Goal: Task Accomplishment & Management: Use online tool/utility

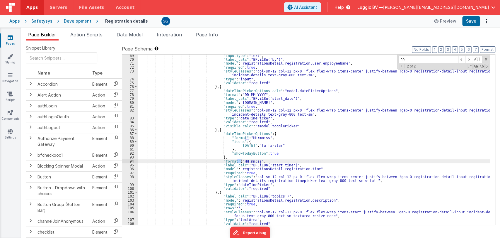
scroll to position [309, 0]
click at [8, 37] on icon at bounding box center [10, 38] width 5 height 6
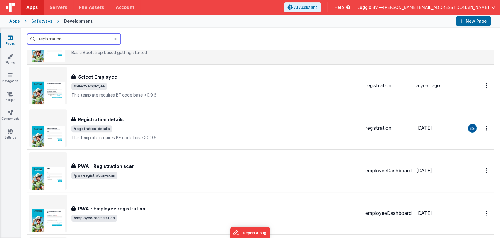
scroll to position [169, 0]
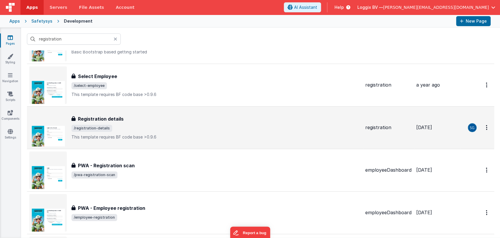
click at [173, 117] on div "Registration details" at bounding box center [215, 118] width 289 height 7
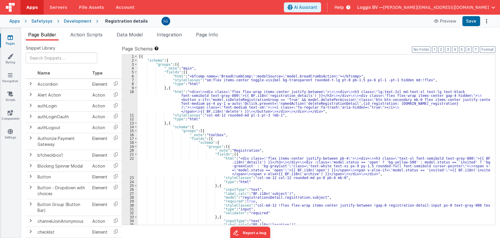
click at [272, 127] on div "[{ "schema" : { "groups" : [{ "_note" : "main" , "fields" : [{ "html" : "<bfcom…" at bounding box center [314, 143] width 352 height 178
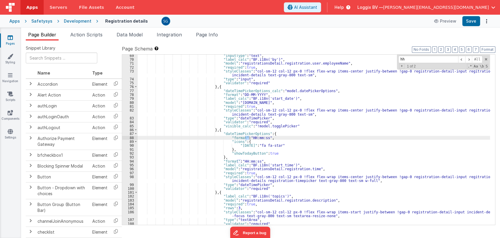
scroll to position [309, 0]
type input "hh:mm"
click at [260, 138] on div ""inputType" : "text" , "label_calc" : "BF.i18n('by')" , "model" : "registration…" at bounding box center [314, 143] width 352 height 178
click at [468, 58] on span at bounding box center [468, 59] width 7 height 7
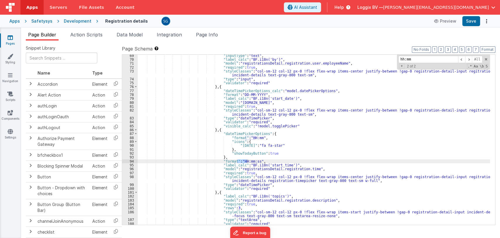
click at [252, 159] on div ""inputType" : "text" , "label_calc" : "BF.i18n('by')" , "model" : "registration…" at bounding box center [314, 143] width 352 height 178
click at [474, 21] on button "Save" at bounding box center [471, 21] width 18 height 10
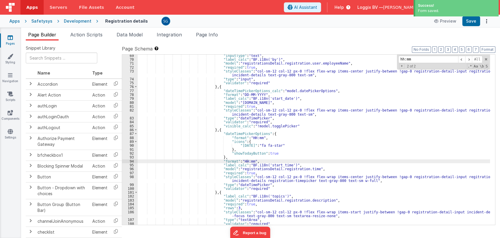
click at [11, 38] on icon at bounding box center [10, 38] width 5 height 6
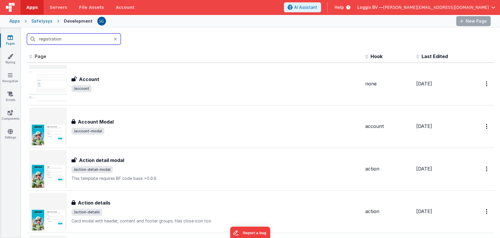
click at [73, 37] on input "registration" at bounding box center [74, 38] width 94 height 11
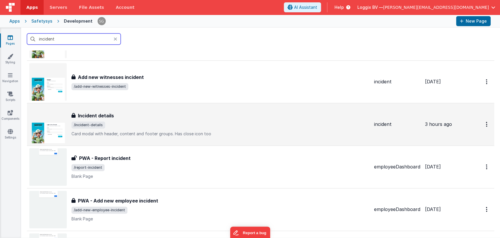
scroll to position [215, 0]
type input "incident"
click at [145, 126] on span "/incident-details" at bounding box center [220, 124] width 298 height 7
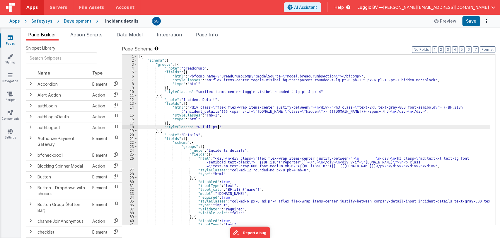
click at [310, 127] on div "[{ "schema" : { "groups" : [{ "_note" : "breadcrumb" , "fields" : [{ "html" : "…" at bounding box center [314, 143] width 352 height 178
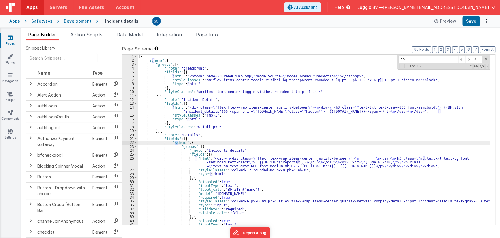
scroll to position [446, 0]
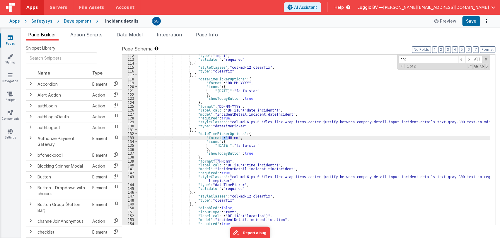
type input "hh:"
click at [8, 38] on icon at bounding box center [10, 38] width 5 height 6
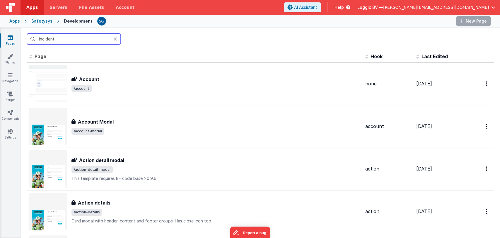
click at [77, 40] on input "incident" at bounding box center [74, 38] width 94 height 11
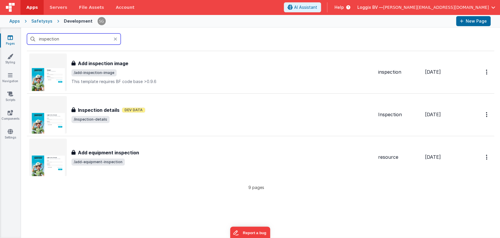
scroll to position [267, 0]
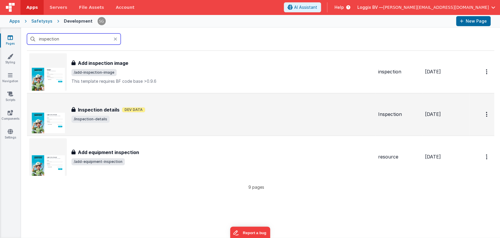
type input "inspection"
click at [170, 126] on div "Inspection details Inspection details Dev Data /inspection-details" at bounding box center [201, 113] width 344 height 37
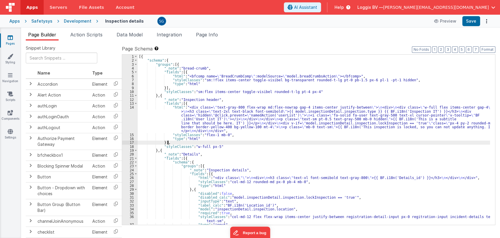
click at [241, 141] on div "[{ "schema" : { "groups" : [{ "_note" : "bread-crumb" , "fields" : [{ "html" : …" at bounding box center [314, 143] width 352 height 178
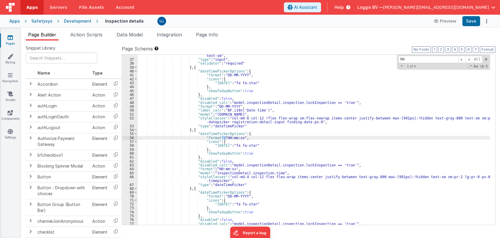
scroll to position [165, 0]
type input "hh"
click at [238, 136] on div ""styleClasses" : "col-md-12 flex flex-wrap items-center justify-between registr…" at bounding box center [314, 140] width 352 height 182
click at [468, 58] on span at bounding box center [468, 59] width 7 height 7
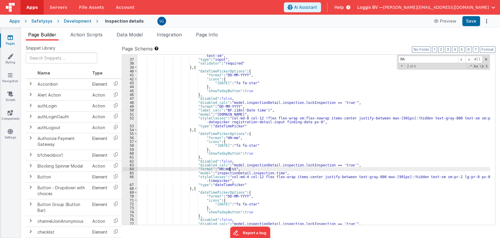
click at [229, 169] on div ""styleClasses" : "col-md-12 flex flex-wrap items-center justify-between registr…" at bounding box center [314, 140] width 352 height 182
click at [470, 57] on span at bounding box center [468, 59] width 7 height 7
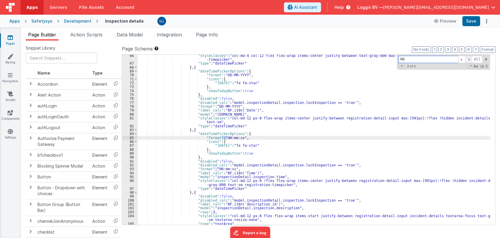
scroll to position [286, 0]
click at [237, 137] on div ""styleClasses" : "col-md-4 col-12 flex flex-wrap items-center justify-between t…" at bounding box center [314, 145] width 352 height 182
click at [470, 62] on span at bounding box center [468, 59] width 7 height 7
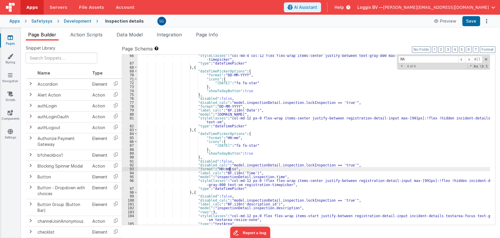
click at [229, 168] on div ""styleClasses" : "col-md-4 col-12 flex flex-wrap items-center justify-between t…" at bounding box center [314, 145] width 352 height 182
click at [463, 57] on span at bounding box center [461, 59] width 7 height 7
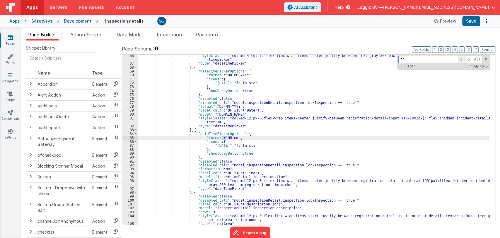
click at [463, 57] on span at bounding box center [461, 59] width 7 height 7
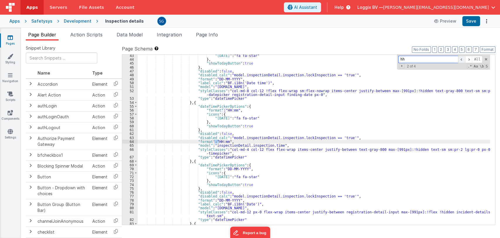
click at [463, 57] on span at bounding box center [461, 59] width 7 height 7
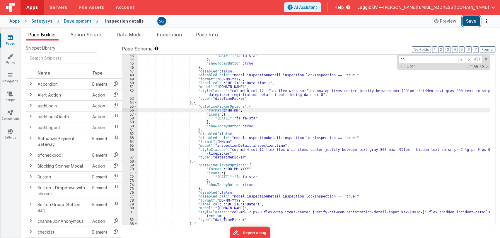
click at [471, 22] on button "Save" at bounding box center [471, 21] width 18 height 10
click at [486, 58] on span at bounding box center [486, 59] width 4 height 4
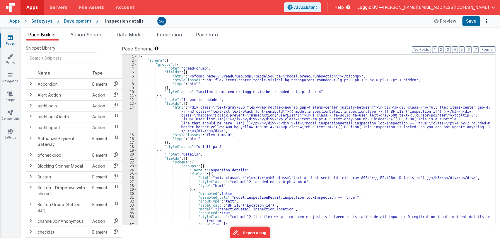
scroll to position [0, 0]
click at [89, 33] on span "Action Scripts" at bounding box center [86, 35] width 32 height 6
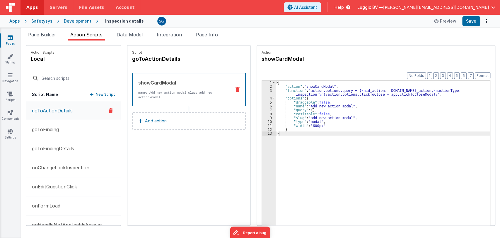
click at [8, 38] on icon at bounding box center [10, 38] width 5 height 6
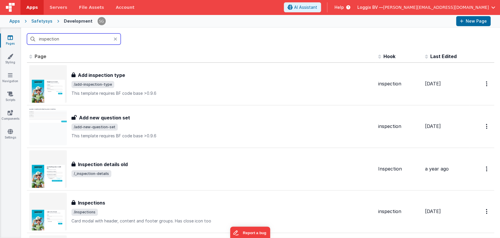
click at [64, 39] on input "inspection" at bounding box center [74, 38] width 94 height 11
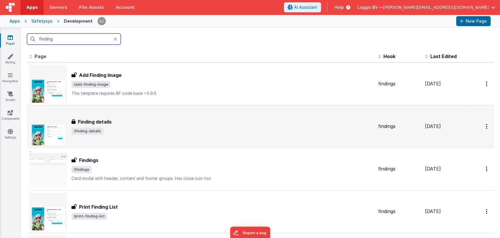
type input "finding"
click at [113, 128] on span "/finding-details" at bounding box center [222, 130] width 302 height 7
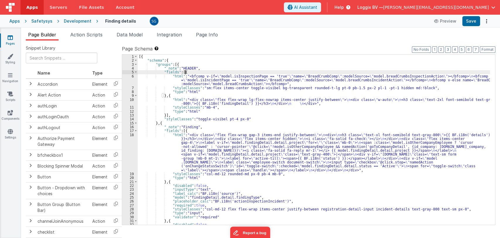
click at [302, 71] on div "[{ "schema" : { "groups" : [{ "_note" : "HEADER" , "fields" : [{ "html" : "<bfc…" at bounding box center [314, 143] width 352 height 178
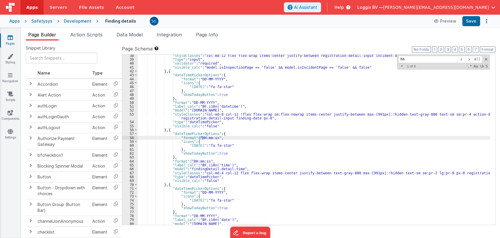
scroll to position [192, 0]
type input "hh:m"
click at [213, 138] on div ""styleClasses" : "col-md-12 flex flex-wrap items-center justify-between registr…" at bounding box center [314, 143] width 352 height 178
click at [468, 59] on span at bounding box center [468, 59] width 7 height 7
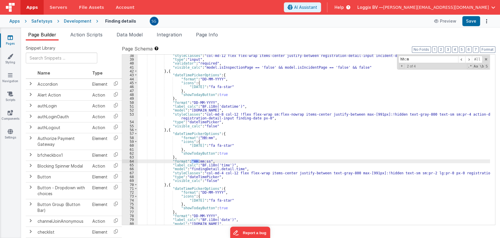
click at [205, 162] on div ""styleClasses" : "col-md-12 flex flex-wrap items-center justify-between registr…" at bounding box center [314, 143] width 352 height 178
click at [206, 160] on div ""styleClasses" : "col-md-12 flex flex-wrap items-center justify-between registr…" at bounding box center [314, 143] width 352 height 178
click at [470, 59] on span at bounding box center [468, 59] width 7 height 7
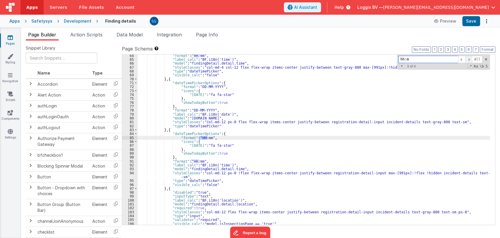
scroll to position [298, 0]
click at [470, 58] on span at bounding box center [468, 59] width 7 height 7
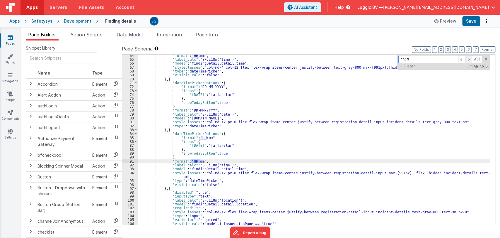
click at [470, 58] on span at bounding box center [468, 59] width 7 height 7
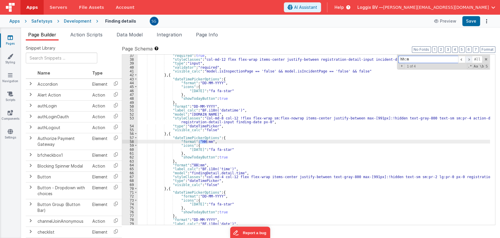
click at [470, 58] on span at bounding box center [468, 59] width 7 height 7
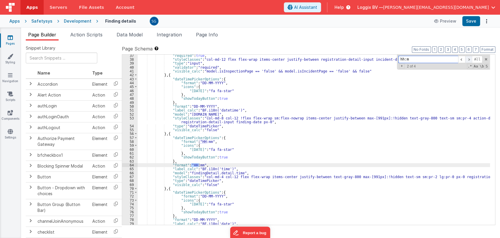
click at [470, 58] on span at bounding box center [468, 59] width 7 height 7
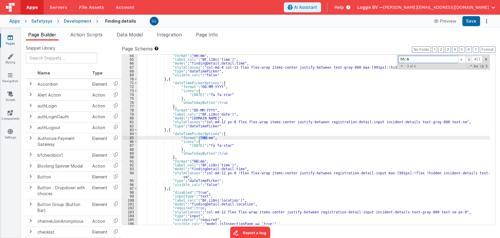
scroll to position [298, 0]
click at [470, 58] on span at bounding box center [468, 59] width 7 height 7
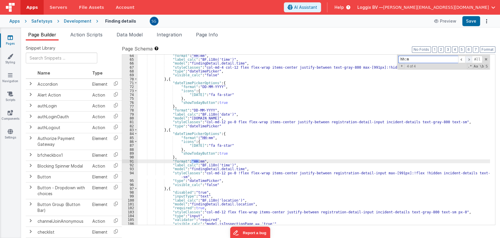
click at [470, 58] on span at bounding box center [468, 59] width 7 height 7
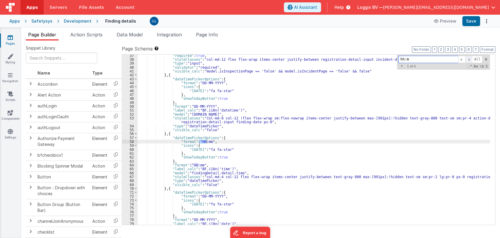
scroll to position [188, 0]
click at [470, 58] on span at bounding box center [468, 59] width 7 height 7
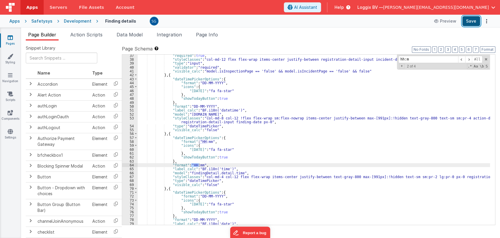
click at [466, 19] on button "Save" at bounding box center [471, 21] width 18 height 10
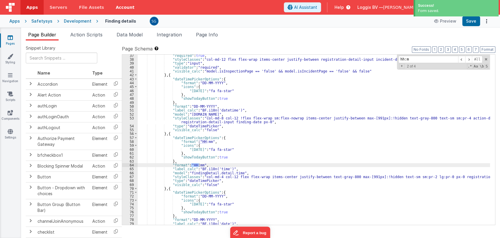
drag, startPoint x: 8, startPoint y: 38, endPoint x: 100, endPoint y: 2, distance: 98.7
click at [8, 38] on icon at bounding box center [10, 38] width 5 height 6
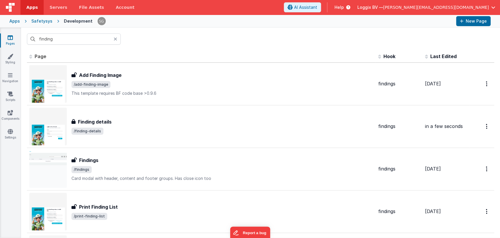
click at [7, 40] on link "Pages" at bounding box center [10, 41] width 21 height 12
click at [59, 37] on input "finding" at bounding box center [74, 38] width 94 height 11
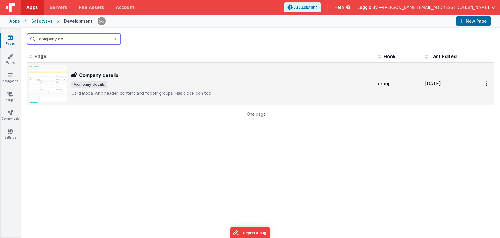
type input "company de"
click at [107, 83] on span "/company-details" at bounding box center [222, 84] width 302 height 7
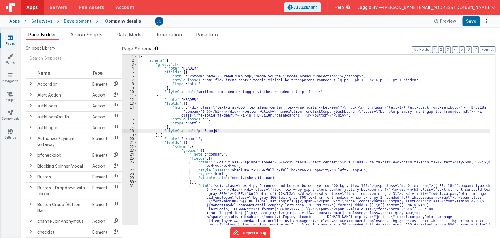
click at [260, 131] on div "[{ "schema" : { "groups" : [{ "_note" : "HEADER" , "fields" : [{ "html" : "<bfc…" at bounding box center [314, 166] width 352 height 225
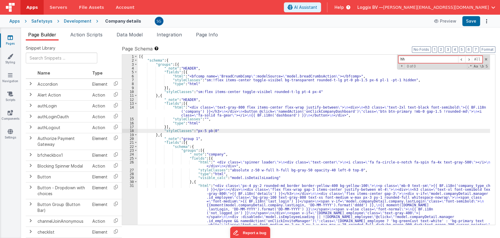
type input "h"
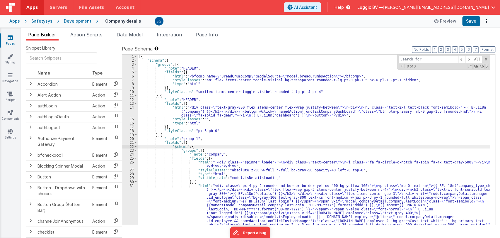
click at [9, 38] on icon at bounding box center [10, 38] width 5 height 6
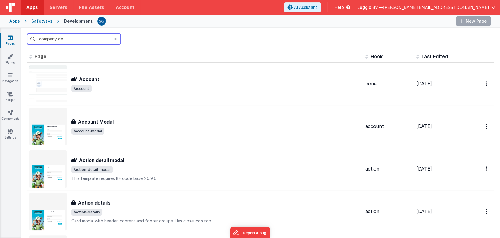
click at [71, 37] on input "company de" at bounding box center [74, 38] width 94 height 11
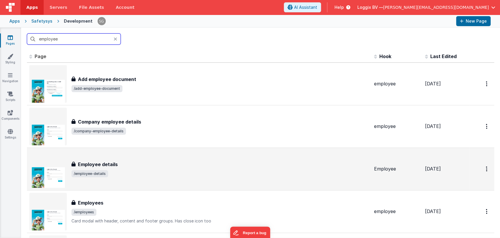
type input "employee"
click at [110, 163] on h3 "Employee details" at bounding box center [98, 164] width 40 height 7
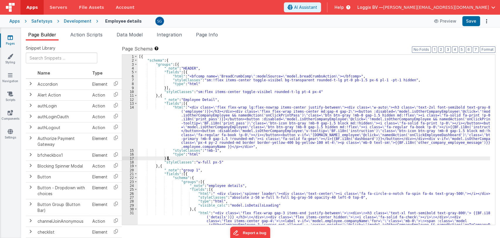
click at [285, 160] on div "[{ "schema" : { "groups" : [{ "_note" : "HEADER" , "fields" : [{ "html" : "<bfc…" at bounding box center [314, 228] width 352 height 349
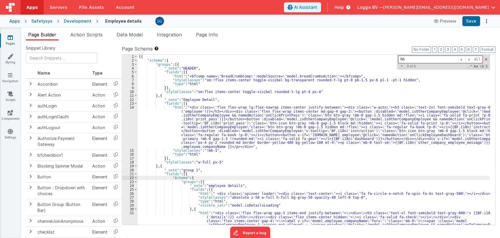
type input "h"
click at [230, 160] on div "[{ "schema" : { "groups" : [{ "_note" : "HEADER" , "fields" : [{ "html" : "<bfc…" at bounding box center [314, 228] width 352 height 349
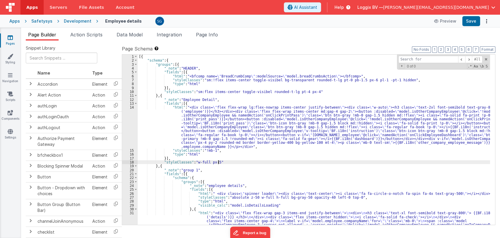
click at [230, 160] on div "[{ "schema" : { "groups" : [{ "_note" : "HEADER" , "fields" : [{ "html" : "<bfc…" at bounding box center [314, 228] width 352 height 349
click at [7, 42] on link "Pages" at bounding box center [10, 41] width 21 height 12
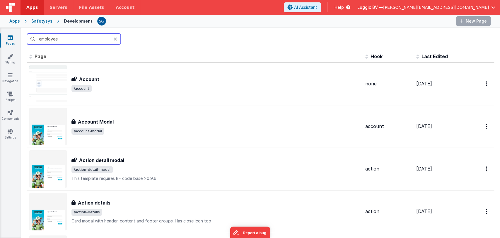
click at [82, 36] on input "employee" at bounding box center [74, 38] width 94 height 11
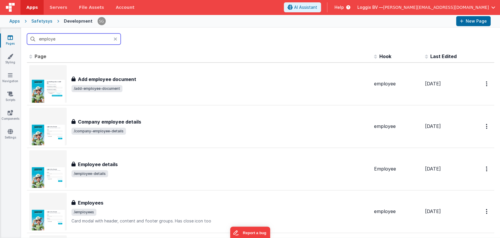
type input "employee"
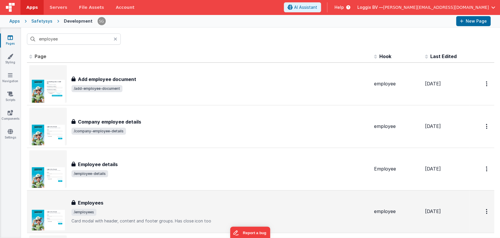
click at [101, 207] on div "Employees Employees /employees Card modal with header, content and footer group…" at bounding box center [220, 211] width 298 height 25
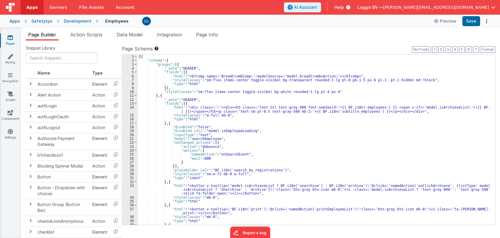
click at [265, 133] on div "[{ "schema" : { "groups" : [{ "_note" : "HEADER" , "fields" : [{ "html" : "<bfc…" at bounding box center [314, 145] width 352 height 182
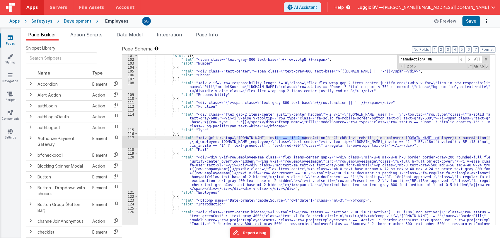
scroll to position [458, 0]
click at [462, 59] on span at bounding box center [461, 59] width 7 height 7
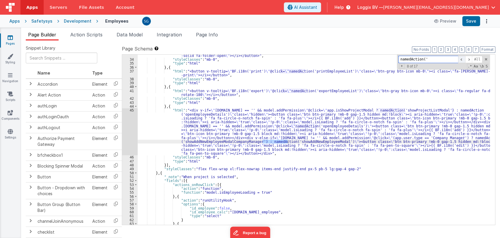
scroll to position [138, 0]
click at [462, 59] on span at bounding box center [461, 59] width 7 height 7
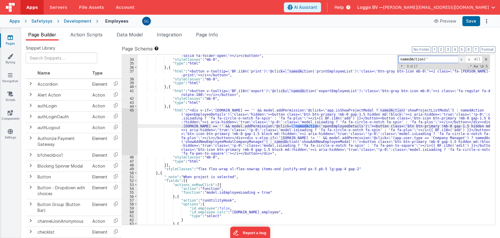
click at [462, 59] on span at bounding box center [461, 59] width 7 height 7
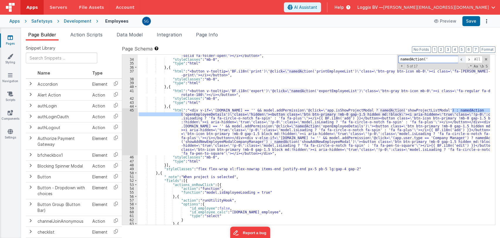
click at [462, 59] on span at bounding box center [461, 59] width 7 height 7
click at [433, 57] on input "namedAction('" at bounding box center [428, 59] width 60 height 7
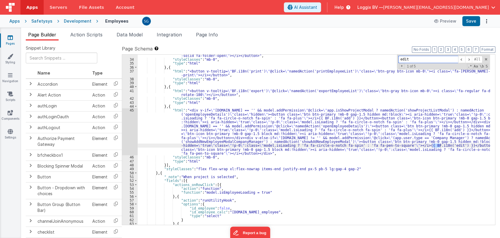
type input "edit"
click at [307, 141] on div ""html" : "<button v-tooltip= \" model.isArchieveList ? BF.i18n('unarchive') : B…" at bounding box center [314, 138] width 352 height 185
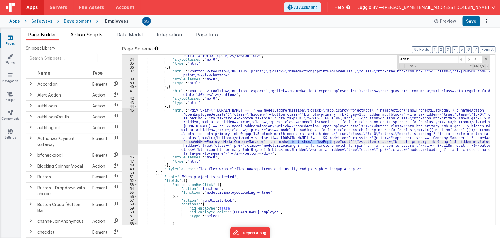
click at [93, 34] on span "Action Scripts" at bounding box center [86, 35] width 32 height 6
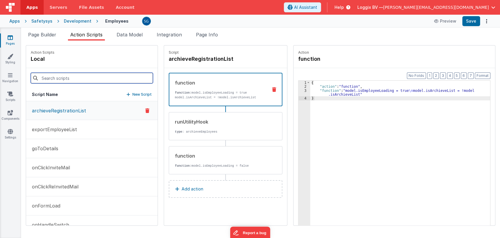
click at [59, 81] on input at bounding box center [92, 78] width 122 height 11
paste input "showAddNewEmployeeModal"
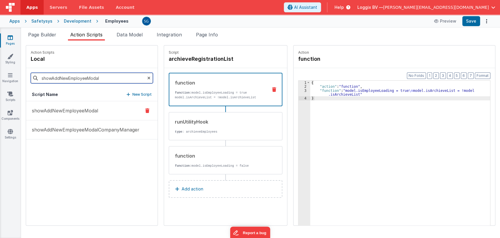
type input "showAddNewEmployeeModal"
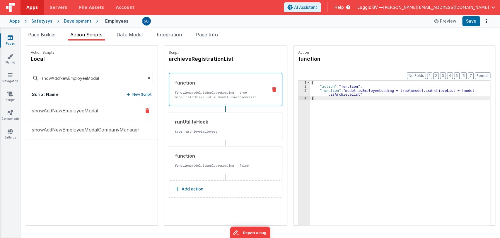
click at [73, 109] on p "showAddNewEmployeeModal" at bounding box center [63, 110] width 70 height 7
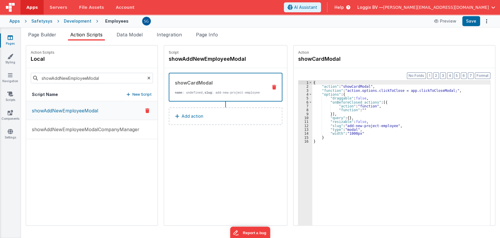
click at [9, 36] on icon at bounding box center [10, 38] width 5 height 6
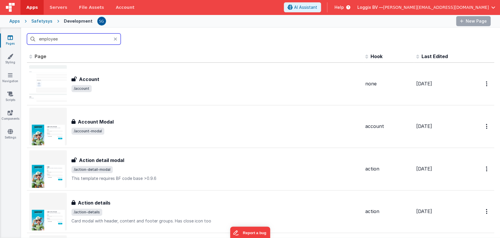
click at [75, 40] on input "employee" at bounding box center [74, 38] width 94 height 11
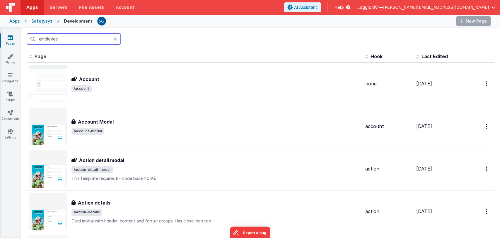
click at [75, 40] on input "employee" at bounding box center [74, 38] width 94 height 11
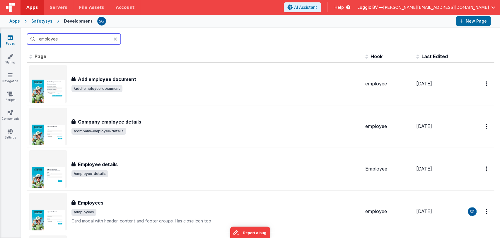
click at [75, 40] on input "employee" at bounding box center [74, 38] width 94 height 11
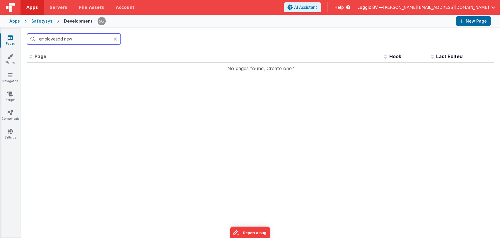
type input "employeadd new"
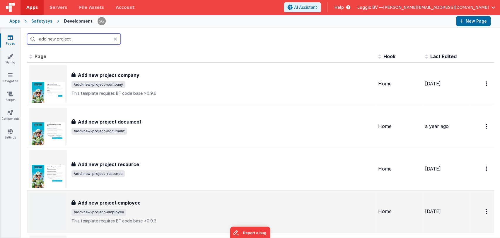
type input "add new project"
click at [142, 209] on span "/add-new-project-employee" at bounding box center [222, 211] width 302 height 7
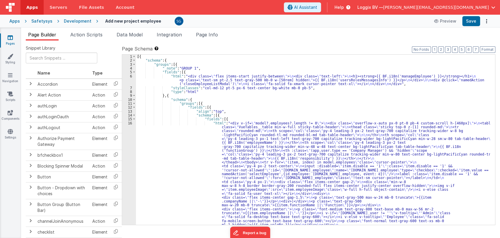
click at [326, 107] on div "[{ "schema" : { "groups" : [{ "_note" : "GROUP 1" , "fields" : [{ "html" : "<di…" at bounding box center [313, 221] width 354 height 334
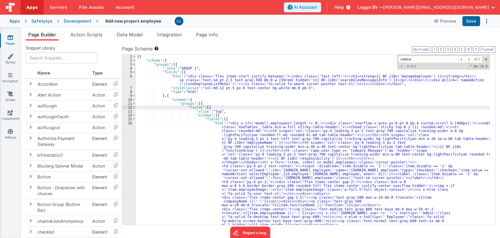
type input "cancel"
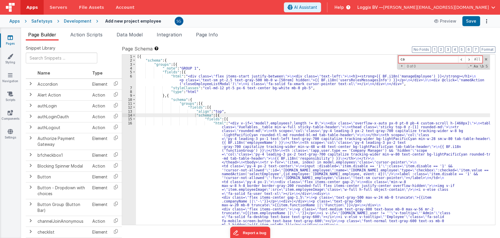
type input "c"
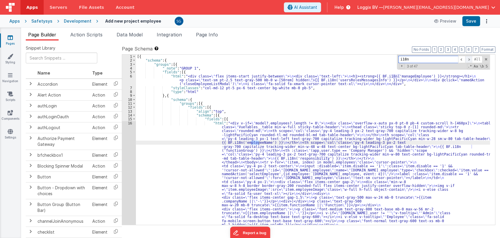
click at [470, 59] on span at bounding box center [468, 59] width 7 height 7
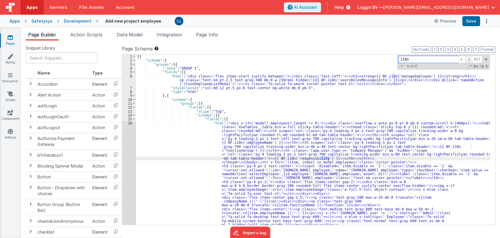
click at [470, 59] on span at bounding box center [468, 59] width 7 height 7
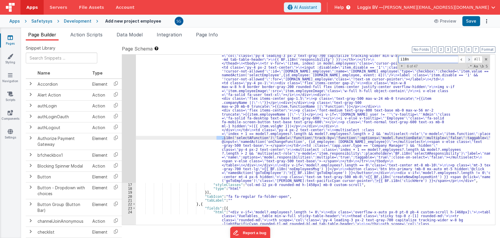
click at [470, 59] on span at bounding box center [468, 59] width 7 height 7
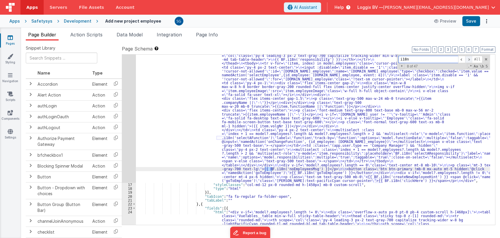
click at [470, 59] on span at bounding box center [468, 59] width 7 height 7
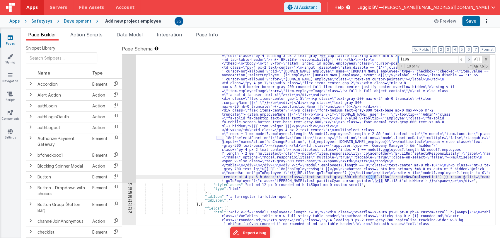
click at [470, 59] on span at bounding box center [468, 59] width 7 height 7
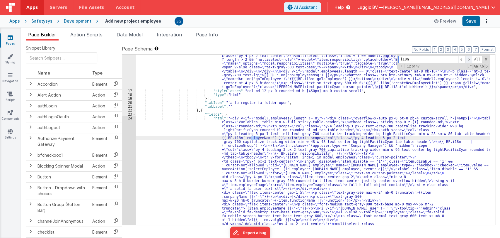
scroll to position [192, 0]
click at [470, 59] on span at bounding box center [468, 59] width 7 height 7
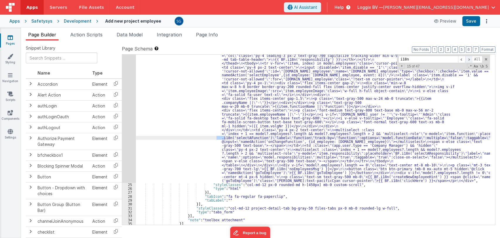
click at [470, 59] on span at bounding box center [468, 59] width 7 height 7
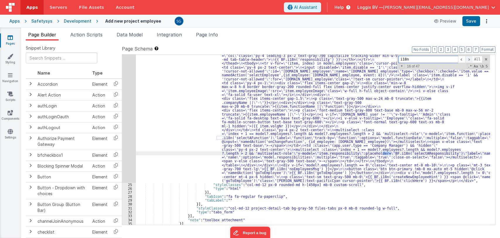
click at [470, 59] on span at bounding box center [468, 59] width 7 height 7
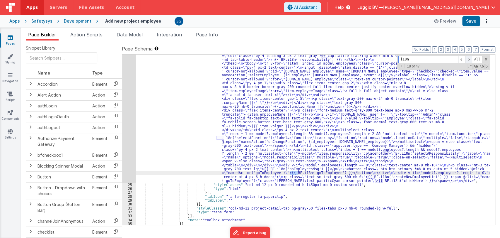
click at [470, 59] on span at bounding box center [468, 59] width 7 height 7
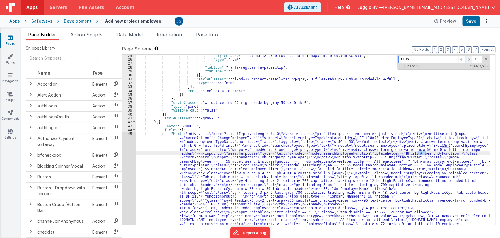
click at [470, 59] on span at bounding box center [468, 59] width 7 height 7
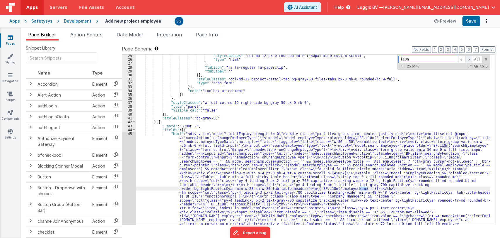
click at [470, 59] on span at bounding box center [468, 59] width 7 height 7
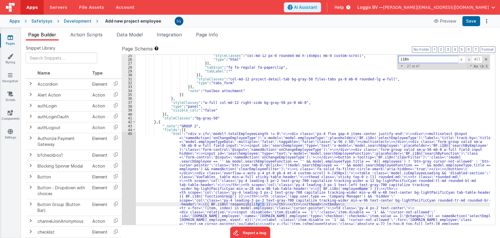
click at [470, 59] on span at bounding box center [468, 59] width 7 height 7
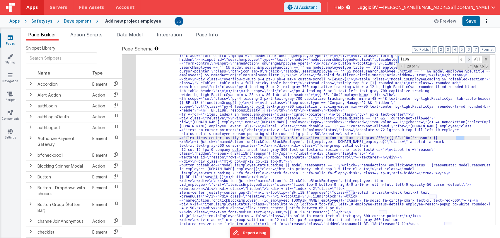
click at [470, 59] on span at bounding box center [468, 59] width 7 height 7
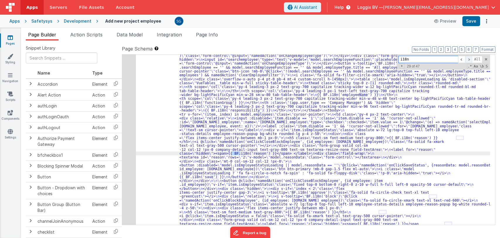
click at [470, 59] on span at bounding box center [468, 59] width 7 height 7
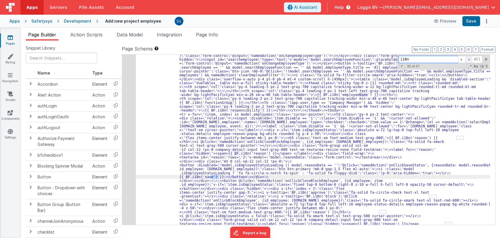
click at [470, 59] on span at bounding box center [468, 59] width 7 height 7
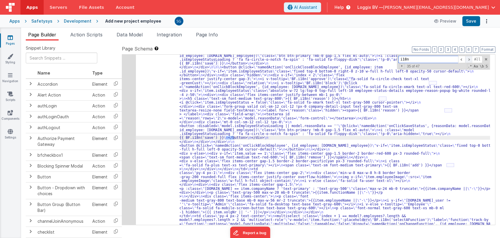
scroll to position [622, 0]
click at [470, 59] on span at bounding box center [468, 59] width 7 height 7
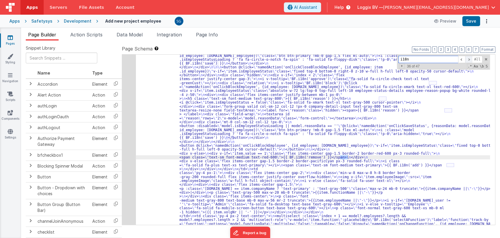
click at [470, 59] on span at bounding box center [468, 59] width 7 height 7
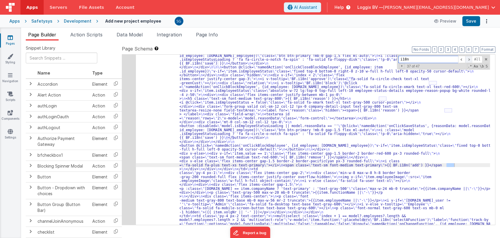
click at [470, 59] on span at bounding box center [468, 59] width 7 height 7
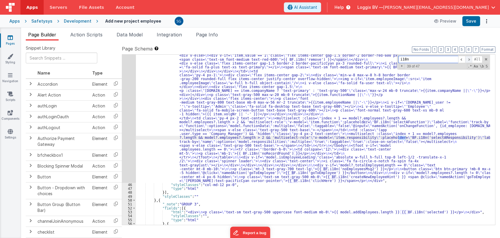
scroll to position [719, 0]
click at [470, 59] on span at bounding box center [468, 59] width 7 height 7
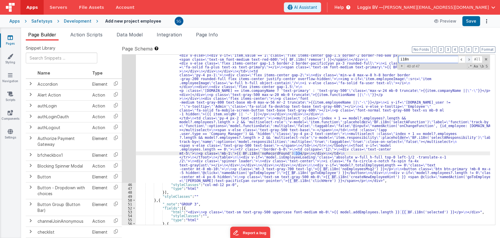
click at [470, 59] on span at bounding box center [468, 59] width 7 height 7
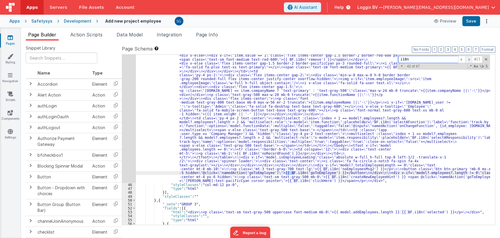
click at [470, 59] on span at bounding box center [468, 59] width 7 height 7
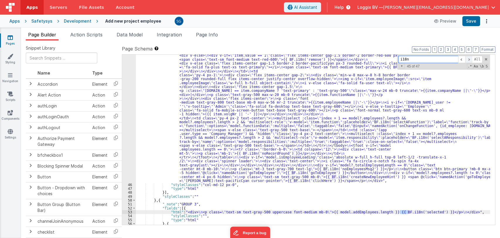
click at [470, 59] on span at bounding box center [468, 59] width 7 height 7
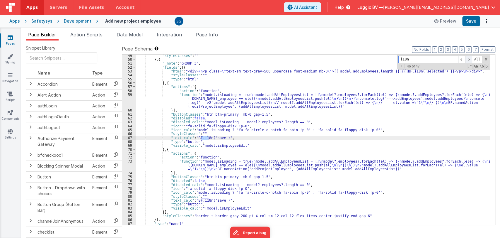
scroll to position [860, 0]
click at [462, 59] on span at bounding box center [461, 59] width 7 height 7
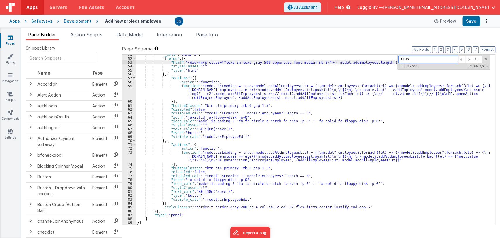
scroll to position [869, 0]
click at [417, 57] on input "i18n" at bounding box center [428, 59] width 60 height 7
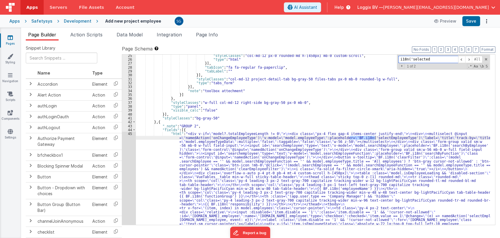
scroll to position [794, 0]
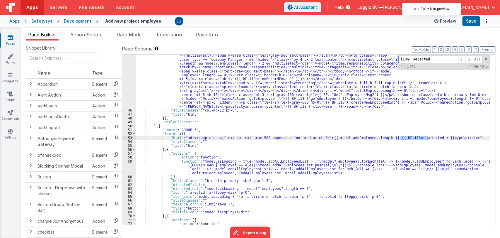
type input "i18n('selected"
click at [446, 20] on button "Preview" at bounding box center [445, 20] width 29 height 9
click at [293, 151] on div ""html" : "<div v-if= \" model?.totalEmployeeLength != 0 \" > \n <div class= \" …" at bounding box center [313, 21] width 354 height 537
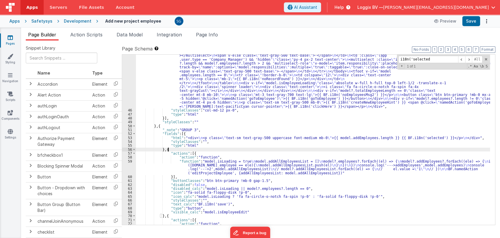
click at [218, 125] on div ""html" : "<div v-if= \" model?.totalEmployeeLength != 0 \" > \n <div class= \" …" at bounding box center [313, 21] width 354 height 537
click at [212, 130] on div ""html" : "<div v-if= \" model?.totalEmployeeLength != 0 \" > \n <div class= \" …" at bounding box center [313, 21] width 354 height 537
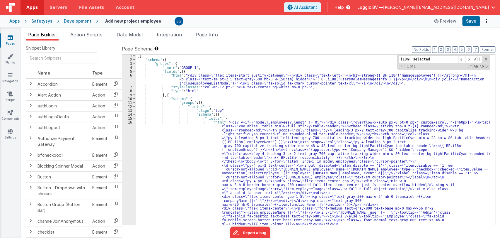
scroll to position [0, 0]
click at [487, 59] on span at bounding box center [486, 59] width 4 height 4
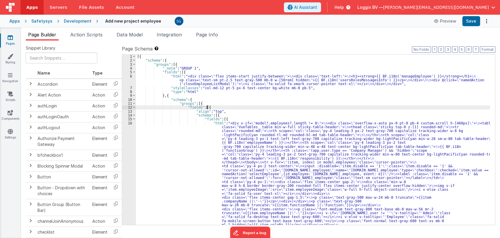
click at [207, 108] on div "[{ "schema" : { "groups" : [{ "_note" : "GROUP 1" , "fields" : [{ "html" : "<di…" at bounding box center [313, 221] width 354 height 334
click at [207, 105] on div "[{ "schema" : { "groups" : [{ "_note" : "GROUP 1" , "fields" : [{ "html" : "<di…" at bounding box center [313, 221] width 354 height 334
click at [225, 113] on div "[{ "schema" : { "groups" : [{ "_note" : "GROUP 1" , "fields" : [{ "html" : "<di…" at bounding box center [313, 221] width 354 height 334
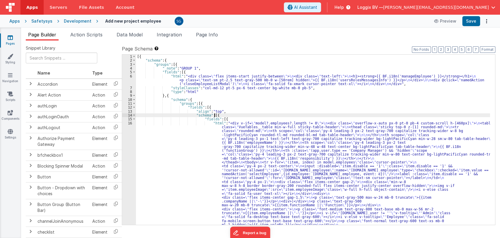
click at [216, 114] on div "[{ "schema" : { "groups" : [{ "_note" : "GROUP 1" , "fields" : [{ "html" : "<di…" at bounding box center [313, 221] width 354 height 334
click at [227, 119] on div "[{ "schema" : { "groups" : [{ "_note" : "GROUP 1" , "fields" : [{ "html" : "<di…" at bounding box center [313, 221] width 354 height 334
click at [12, 37] on icon at bounding box center [10, 38] width 5 height 6
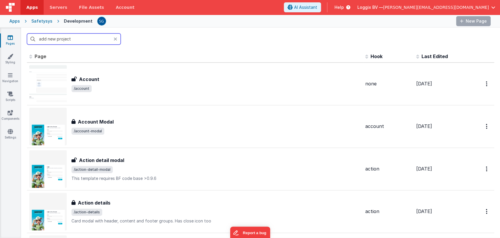
click at [88, 38] on input "add new project" at bounding box center [74, 38] width 94 height 11
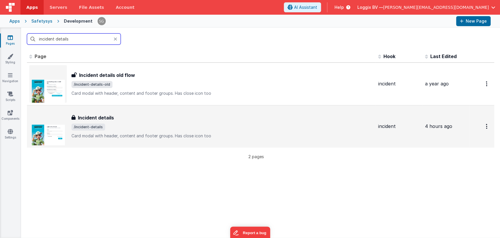
type input "incident details"
click at [118, 130] on span "/incident-details" at bounding box center [222, 126] width 302 height 7
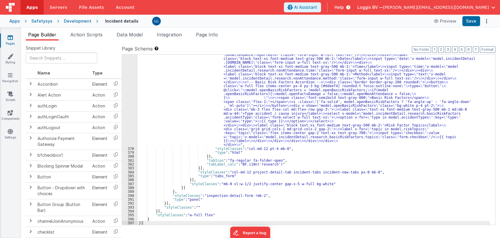
scroll to position [2556, 0]
click at [368, 171] on div ""html" : "<!-- Accordion for Research tab, using model.incidentDetail.research.…" at bounding box center [314, 120] width 352 height 400
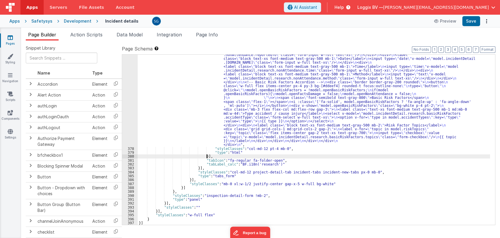
click at [310, 157] on div ""html" : "<!-- Accordion for Research tab, using model.incidentDetail.research.…" at bounding box center [314, 120] width 352 height 400
click at [293, 159] on div ""html" : "<!-- Accordion for Research tab, using model.incidentDetail.research.…" at bounding box center [314, 120] width 352 height 400
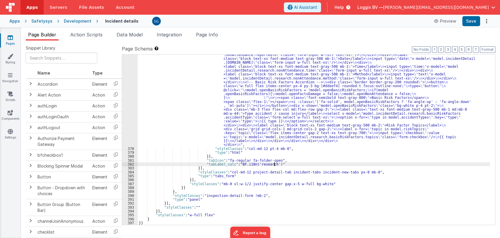
click at [281, 165] on div ""html" : "<!-- Accordion for Research tab, using model.incidentDetail.research.…" at bounding box center [314, 120] width 352 height 400
click at [282, 162] on div ""html" : "<!-- Accordion for Research tab, using model.incidentDetail.research.…" at bounding box center [314, 120] width 352 height 400
click at [284, 164] on div ""html" : "<!-- Accordion for Research tab, using model.incidentDetail.research.…" at bounding box center [314, 120] width 352 height 400
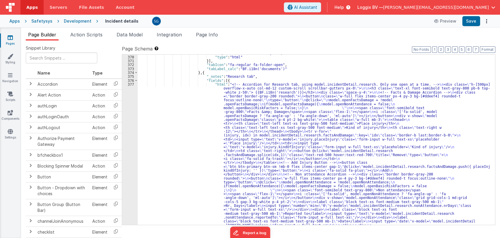
scroll to position [2393, 0]
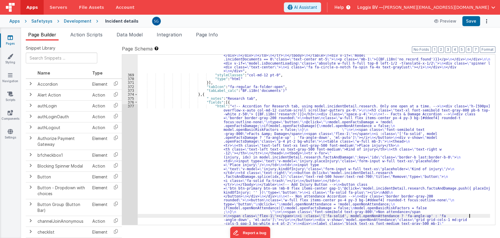
scroll to position [2371, 0]
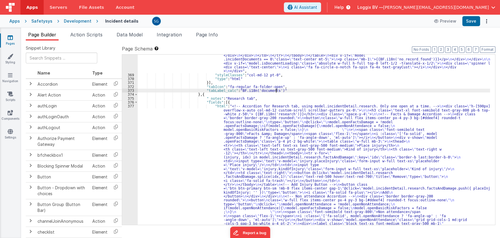
click at [283, 91] on div ""html" : "<div :class= \" (!model.incidentDetail.incident.id || model.isDocumen…" at bounding box center [314, 206] width 352 height 525
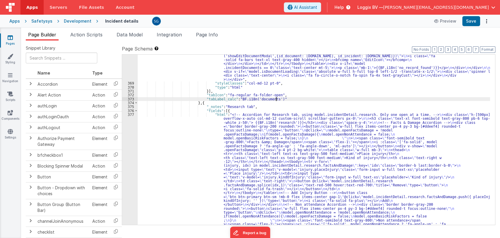
scroll to position [2349, 0]
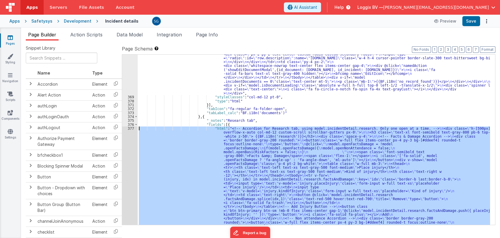
click at [133, 128] on div "377" at bounding box center [130, 239] width 16 height 226
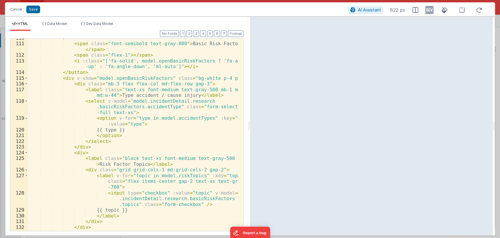
scroll to position [873, 0]
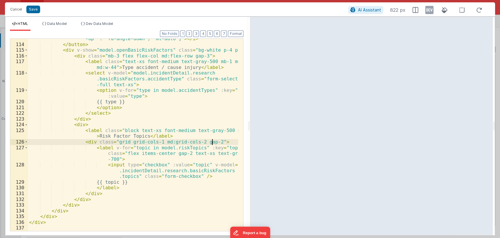
click at [215, 139] on div "< i :class = "['fa-solid', model.openBasicRiskFactors ? 'fa-angle -up' : 'fa-an…" at bounding box center [133, 134] width 211 height 209
click at [230, 147] on div "< i :class = "['fa-solid', model.openBasicRiskFactors ? 'fa-angle -up' : 'fa-an…" at bounding box center [133, 134] width 211 height 209
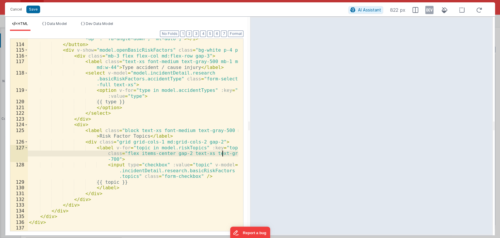
click at [226, 153] on div "< i :class = "['fa-solid', model.openBasicRiskFactors ? 'fa-angle -up' : 'fa-an…" at bounding box center [133, 134] width 211 height 209
click at [171, 157] on div "< i :class = "['fa-solid', model.openBasicRiskFactors ? 'fa-angle -up' : 'fa-an…" at bounding box center [133, 134] width 211 height 209
click at [189, 160] on div "< i :class = "['fa-solid', model.openBasicRiskFactors ? 'fa-angle -up' : 'fa-an…" at bounding box center [133, 134] width 211 height 209
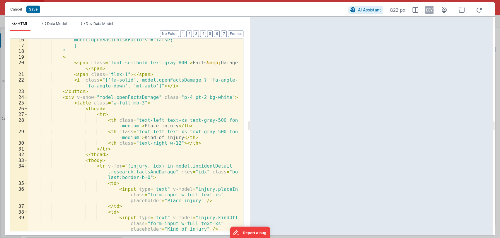
scroll to position [0, 0]
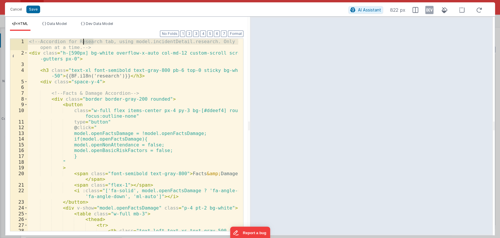
drag, startPoint x: 94, startPoint y: 44, endPoint x: 78, endPoint y: 44, distance: 15.2
click at [78, 44] on div "<!-- Accordion for Research tab, using model.incidentDetail.research. Only one …" at bounding box center [133, 146] width 211 height 215
click at [93, 46] on div "<!-- Accordion for Research tab, using model.incidentDetail.research. Only one …" at bounding box center [133, 146] width 211 height 215
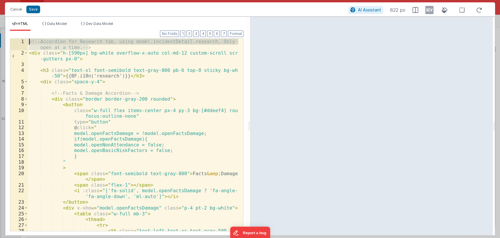
drag, startPoint x: 93, startPoint y: 46, endPoint x: 22, endPoint y: 39, distance: 71.3
click at [22, 39] on div "1 2 3 4 5 6 7 8 9 10 11 12 13 14 15 16 17 18 19 20 21 22 23 24 25 26 27 28 <!--…" at bounding box center [126, 134] width 233 height 192
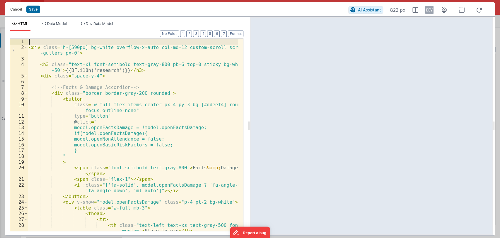
click at [30, 47] on div "< div class = "h-[590px] bg-white overflow-x-auto col-md-12 custom-scroll scrol…" at bounding box center [133, 143] width 211 height 209
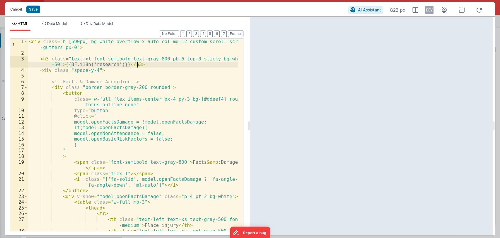
click at [144, 67] on div "< div class = "h-[590px] bg-white overflow-x-auto col-md-12 custom-scroll scrol…" at bounding box center [133, 146] width 211 height 215
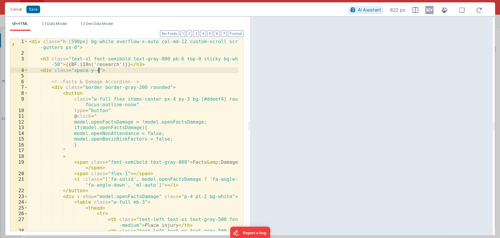
click at [112, 72] on div "< div class = "h-[590px] bg-white overflow-x-auto col-md-12 custom-scroll scrol…" at bounding box center [133, 146] width 211 height 215
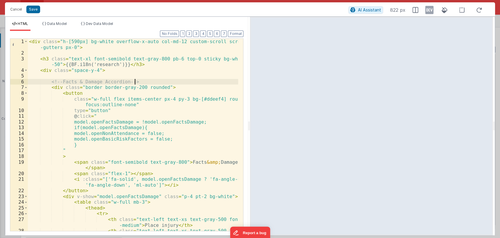
click at [135, 81] on div "< div class = "h-[590px] bg-white overflow-x-auto col-md-12 custom-scroll scrol…" at bounding box center [133, 146] width 211 height 215
click at [168, 86] on div "< div class = "h-[590px] bg-white overflow-x-auto col-md-12 custom-scroll scrol…" at bounding box center [133, 146] width 211 height 215
click at [145, 83] on div "< div class = "h-[590px] bg-white overflow-x-auto col-md-12 custom-scroll scrol…" at bounding box center [133, 146] width 211 height 215
click at [170, 88] on div "< div class = "h-[590px] bg-white overflow-x-auto col-md-12 custom-scroll scrol…" at bounding box center [133, 146] width 211 height 215
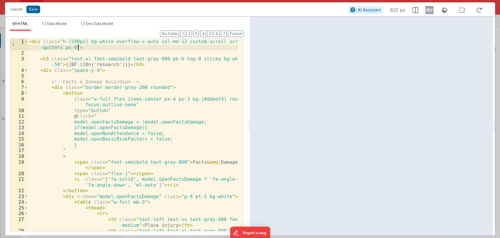
click at [87, 49] on div "< div class = "h-[590px] bg-white overflow-x-auto col-md-12 custom-scroll scrol…" at bounding box center [133, 146] width 211 height 215
click at [81, 46] on div "< div class = "h-[590px] bg-white overflow-x-auto col-md-12 custom-scroll scrol…" at bounding box center [133, 146] width 211 height 215
click at [81, 46] on div "< div class = "h-[590px] bg-white overflow-x-auto col-md-12 custom-scroll scrol…" at bounding box center [133, 135] width 210 height 192
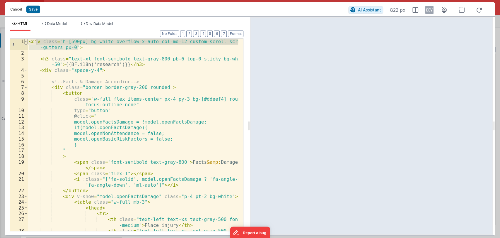
drag, startPoint x: 81, startPoint y: 46, endPoint x: 26, endPoint y: 38, distance: 55.8
click at [26, 38] on div "1 2 3 4 5 6 7 8 9 10 11 12 13 14 15 16 17 18 19 20 21 22 23 24 25 26 27 28 < di…" at bounding box center [126, 134] width 233 height 192
click at [18, 8] on button "Cancel" at bounding box center [16, 9] width 18 height 8
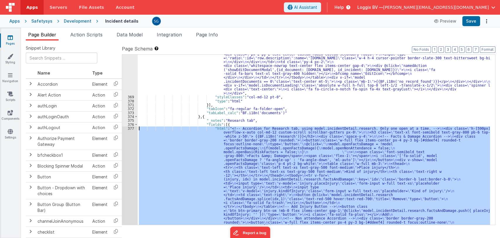
click at [132, 128] on div "377" at bounding box center [130, 239] width 16 height 226
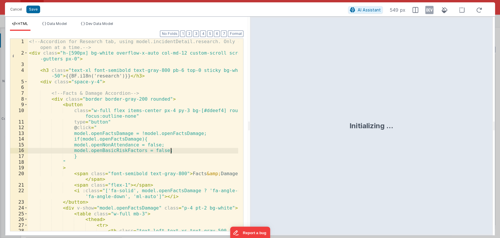
click at [181, 152] on div "<!-- Accordion for Research tab, using model.incidentDetail.research. Only one …" at bounding box center [133, 146] width 211 height 215
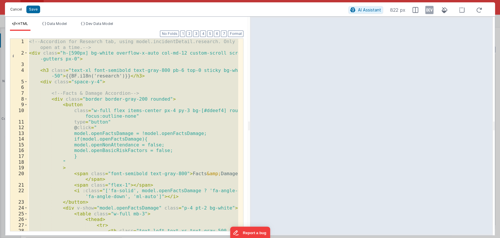
click at [16, 6] on button "Cancel" at bounding box center [16, 9] width 18 height 8
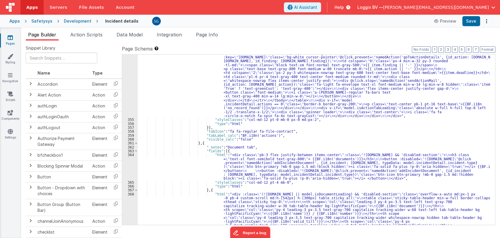
scroll to position [2125, 0]
click at [136, 148] on span at bounding box center [135, 150] width 3 height 4
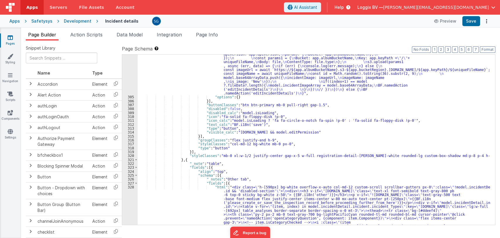
scroll to position [1416, 0]
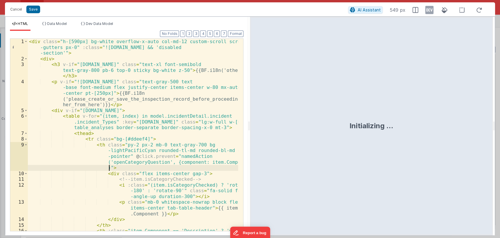
click at [168, 166] on div "< div class = "h-[590px] bg-white overflow-x-auto col-md-12 custom-scroll scrol…" at bounding box center [133, 152] width 211 height 226
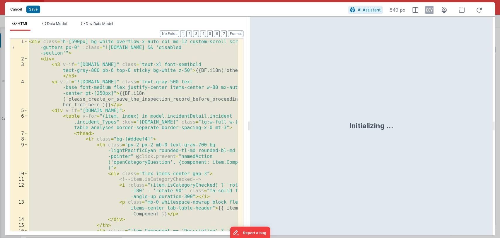
click at [16, 10] on button "Cancel" at bounding box center [16, 9] width 18 height 8
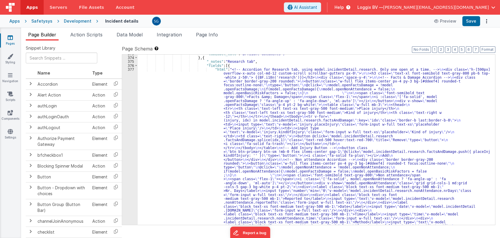
scroll to position [2223, 0]
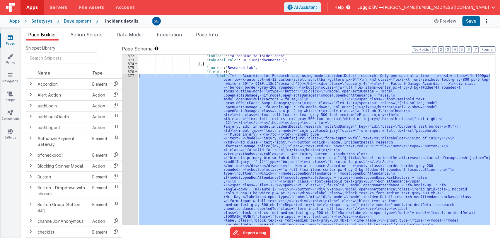
click at [131, 74] on div "377" at bounding box center [130, 187] width 16 height 226
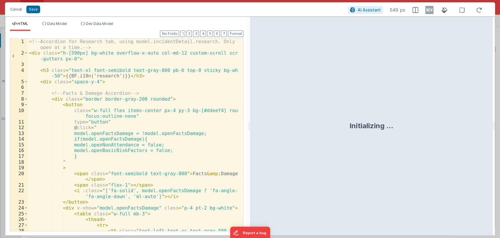
scroll to position [0, 0]
click at [163, 156] on div "<!-- Accordion for Research tab, using model.incidentDetail.research. Only one …" at bounding box center [133, 146] width 211 height 215
click at [84, 106] on div "<!-- Accordion for Research tab, using model.incidentDetail.research. Only one …" at bounding box center [133, 146] width 211 height 215
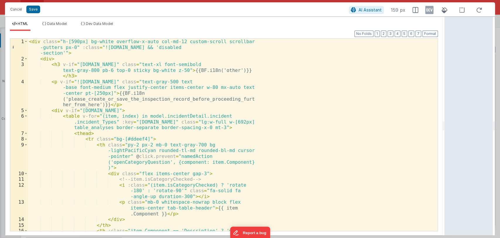
drag, startPoint x: 250, startPoint y: 126, endPoint x: 455, endPoint y: 123, distance: 205.1
click at [455, 123] on html "Cancel Save AI Assistant 159 px HTML Data Model Dev Data Model Format 7 6 5 4 3…" at bounding box center [250, 119] width 500 height 238
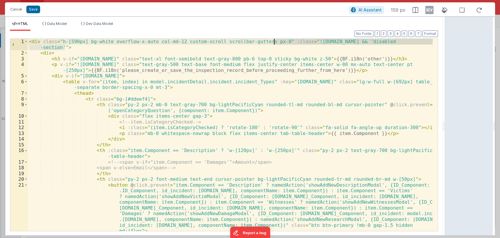
drag, startPoint x: 64, startPoint y: 46, endPoint x: 274, endPoint y: 41, distance: 210.7
click at [274, 41] on div "< div class = "h-[590px] bg-white overflow-x-auto col-md-12 custom-scroll scrol…" at bounding box center [230, 143] width 405 height 209
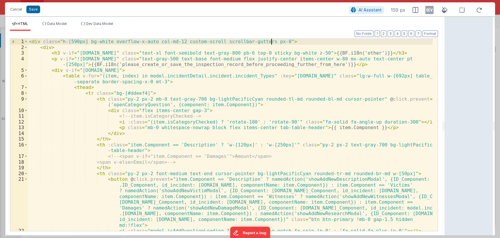
click at [400, 53] on div "< div class = "h-[590px] bg-white overflow-x-auto col-md-12 custom-scroll scrol…" at bounding box center [230, 140] width 405 height 203
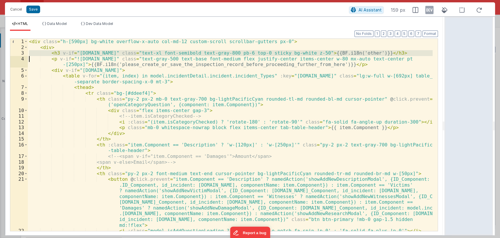
click at [400, 53] on div "< div class = "h-[590px] bg-white overflow-x-auto col-md-12 custom-scroll scrol…" at bounding box center [230, 140] width 405 height 203
click at [403, 53] on div "< div class = "h-[590px] bg-white overflow-x-auto col-md-12 custom-scroll scrol…" at bounding box center [230, 135] width 405 height 192
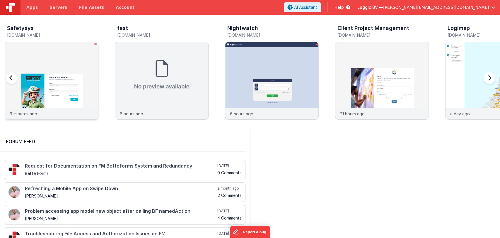
click at [63, 85] on img at bounding box center [51, 88] width 93 height 93
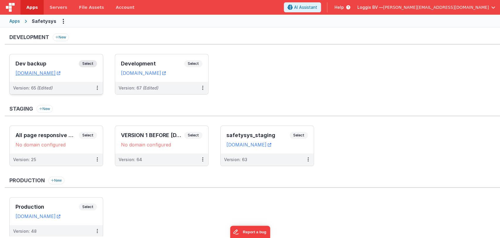
click at [61, 64] on h3 "Dev backup" at bounding box center [47, 64] width 63 height 6
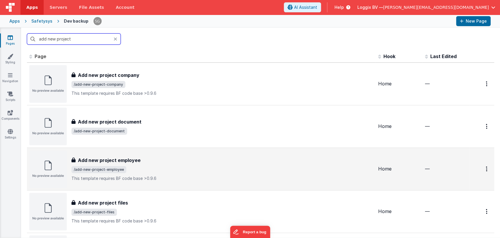
type input "add new project"
click at [136, 162] on h3 "Add new project employee" at bounding box center [109, 159] width 63 height 7
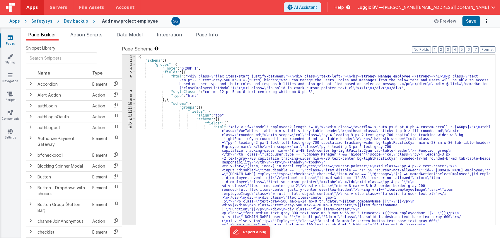
click at [330, 120] on div "[{ "schema" : { "groups" : [{ "_note" : "GROUP 1" , "fields" : [{ "html" : "<di…" at bounding box center [313, 223] width 354 height 338
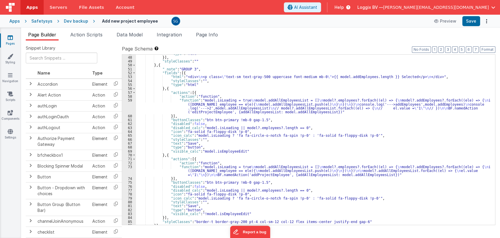
scroll to position [866, 0]
click at [448, 21] on button "Preview" at bounding box center [445, 20] width 29 height 9
click at [355, 152] on div ""type" : "html" }] , "styleClasses" : "" } , { "_note" : "GROUP 3" , "fields" :…" at bounding box center [313, 141] width 354 height 178
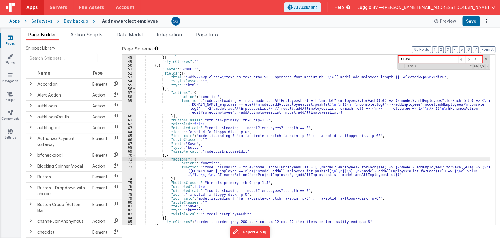
type input "i18n"
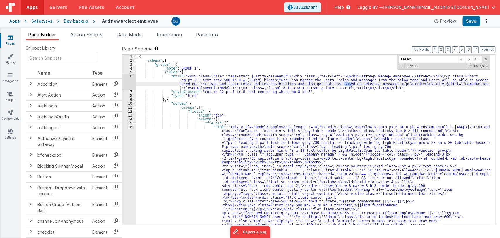
scroll to position [0, 0]
type input "selected"
click at [471, 58] on span at bounding box center [468, 59] width 7 height 7
